Goal: Check status

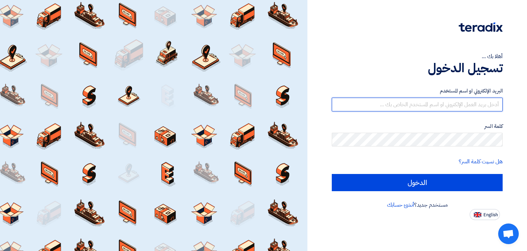
click at [404, 104] on input "text" at bounding box center [417, 105] width 171 height 14
type input "sales@redasafe.com"
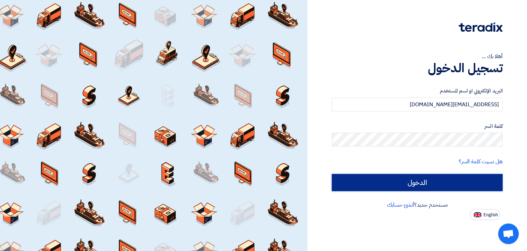
click at [417, 176] on input "الدخول" at bounding box center [417, 182] width 171 height 17
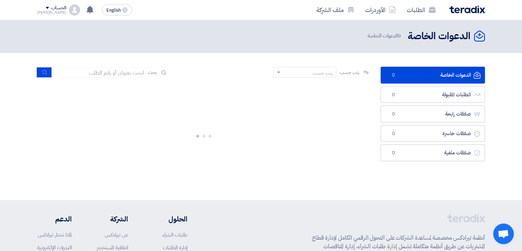
scroll to position [1, 0]
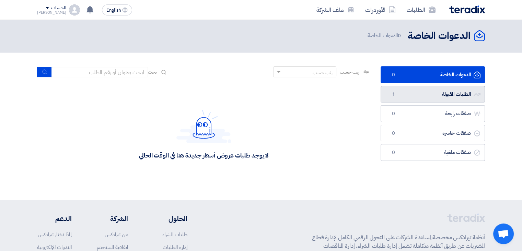
click at [441, 96] on link "الطلبات المقبولة الطلبات المقبولة 1" at bounding box center [433, 94] width 104 height 17
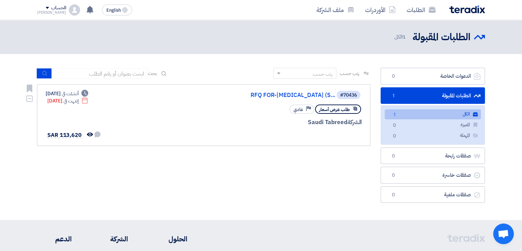
click at [217, 98] on div "#70436 RFQ FOR-Self Contained Breathing Apparatus (S..." at bounding box center [279, 95] width 165 height 10
click at [219, 95] on link "RFQ FOR-Self Contained Breathing Apparatus (S..." at bounding box center [266, 95] width 137 height 6
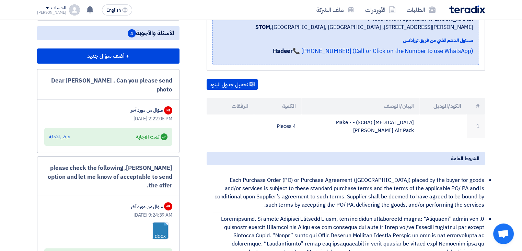
scroll to position [126, 0]
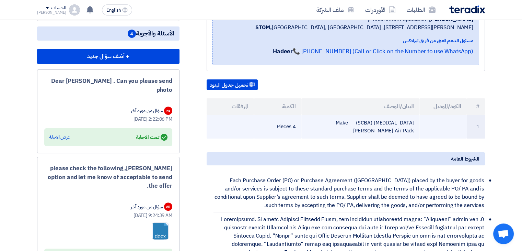
click at [301, 136] on td "[MEDICAL_DATA] (SCBA) - Make -[PERSON_NAME] Air Pack" at bounding box center [360, 127] width 118 height 24
click at [321, 138] on td "[MEDICAL_DATA] (SCBA) - Make -[PERSON_NAME] Air Pack" at bounding box center [360, 127] width 118 height 24
click at [330, 138] on td "[MEDICAL_DATA] (SCBA) - Make -[PERSON_NAME] Air Pack" at bounding box center [360, 127] width 118 height 24
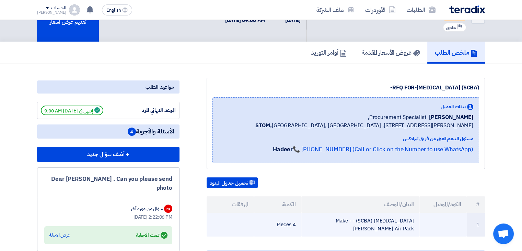
scroll to position [0, 0]
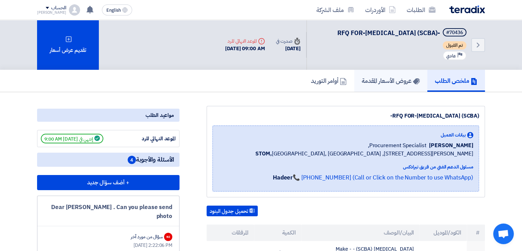
click at [393, 84] on h5 "عروض الأسعار المقدمة" at bounding box center [391, 81] width 58 height 8
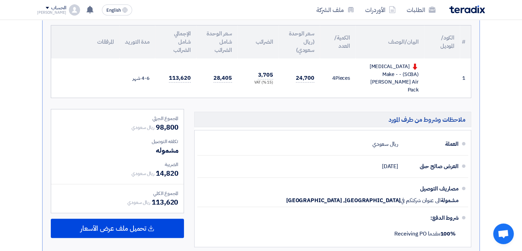
scroll to position [185, 0]
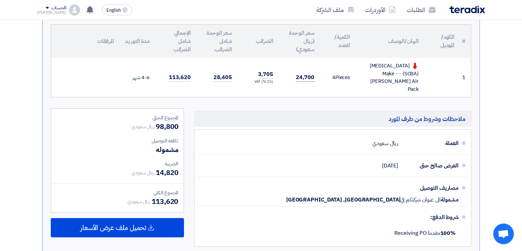
click at [309, 82] on span "24,700" at bounding box center [305, 77] width 19 height 9
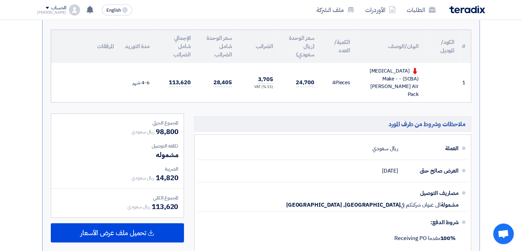
scroll to position [108, 0]
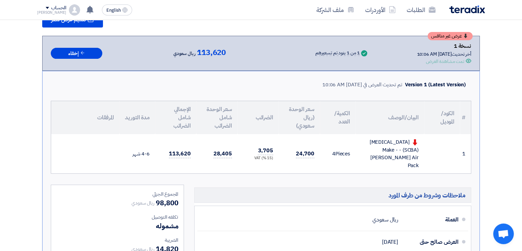
click at [468, 64] on icon "Offer is Seen" at bounding box center [468, 60] width 5 height 5
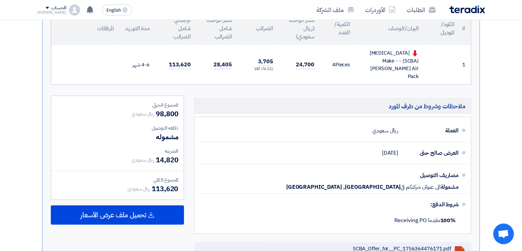
scroll to position [190, 0]
